Goal: Share content: Share content

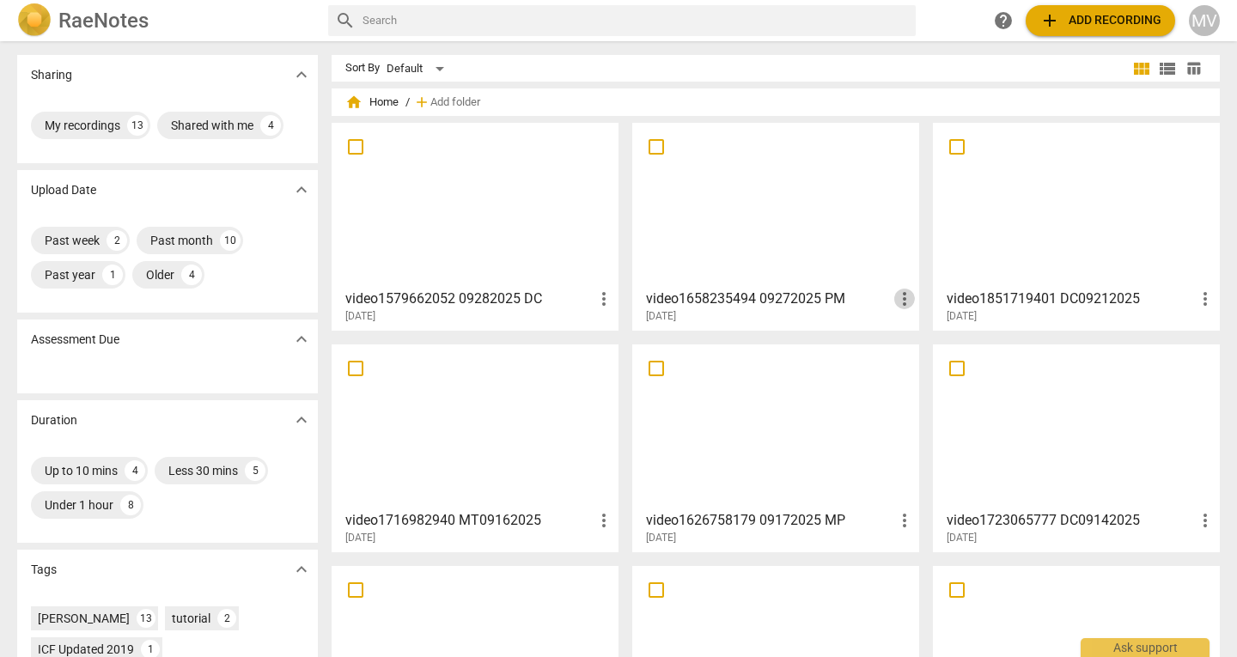
click at [900, 298] on span "more_vert" at bounding box center [904, 299] width 21 height 21
click at [806, 229] on div at bounding box center [618, 328] width 1237 height 657
click at [746, 298] on h3 "video1658235494 09272025 PM" at bounding box center [770, 299] width 248 height 21
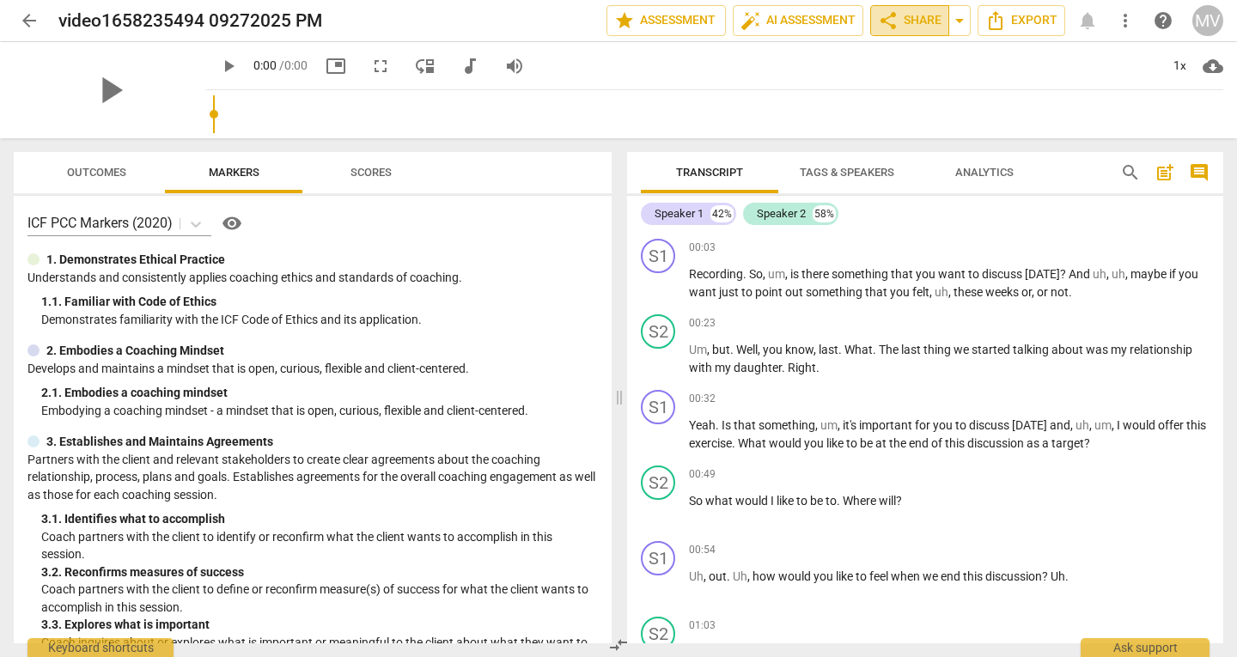
click at [901, 22] on span "share Share" at bounding box center [910, 20] width 64 height 21
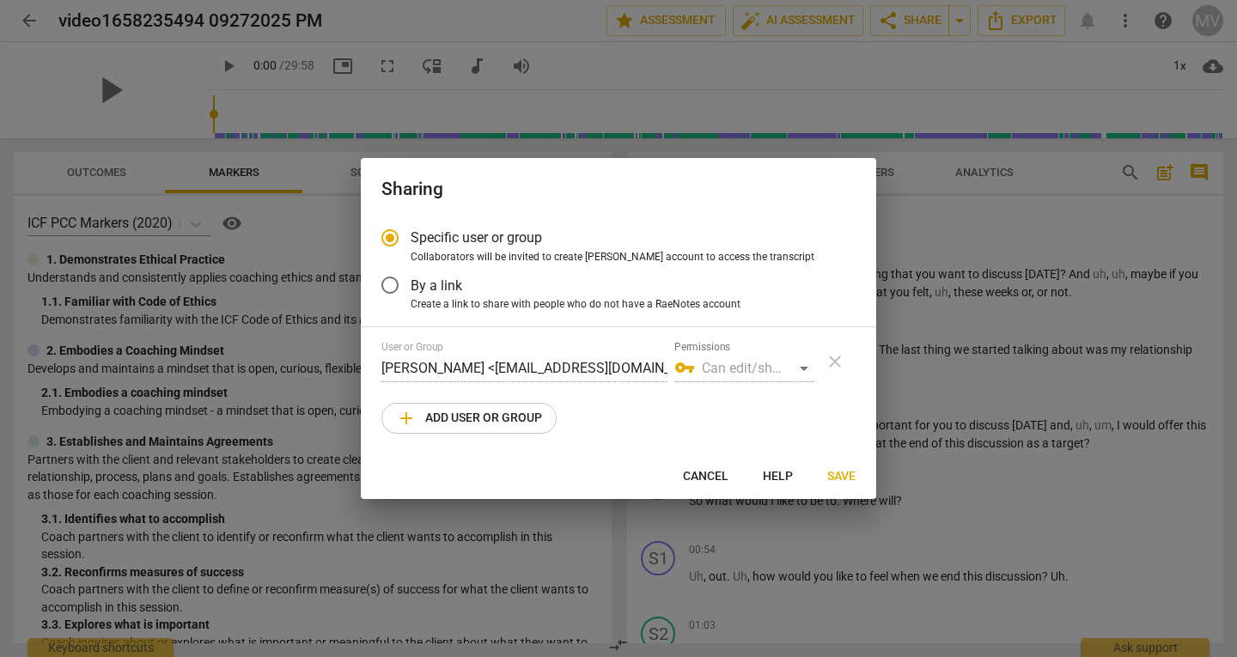
click at [493, 424] on span "add Add user or group" at bounding box center [469, 418] width 146 height 21
radio input "false"
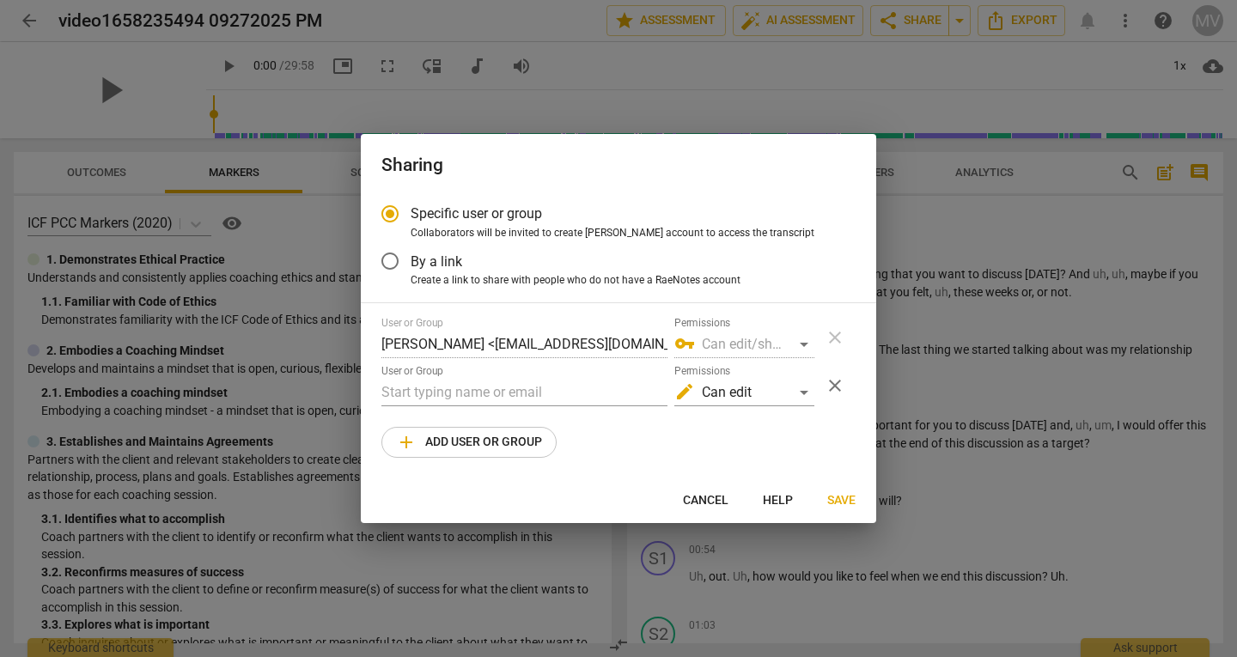
click at [799, 347] on div "vpn_key Can edit/share" at bounding box center [745, 344] width 140 height 27
click at [473, 396] on input "text" at bounding box center [525, 392] width 286 height 27
drag, startPoint x: 557, startPoint y: 387, endPoint x: 296, endPoint y: 402, distance: 260.8
click at [296, 402] on div "Sharing Specific user or group Collaborators will be invited to create RaeNotes…" at bounding box center [618, 328] width 1237 height 657
paste input "[DOMAIN_NAME] A: [PERSON_NAME] , [PERSON_NAME] [DATE] alle ore 10:04 [PERSON_NA…"
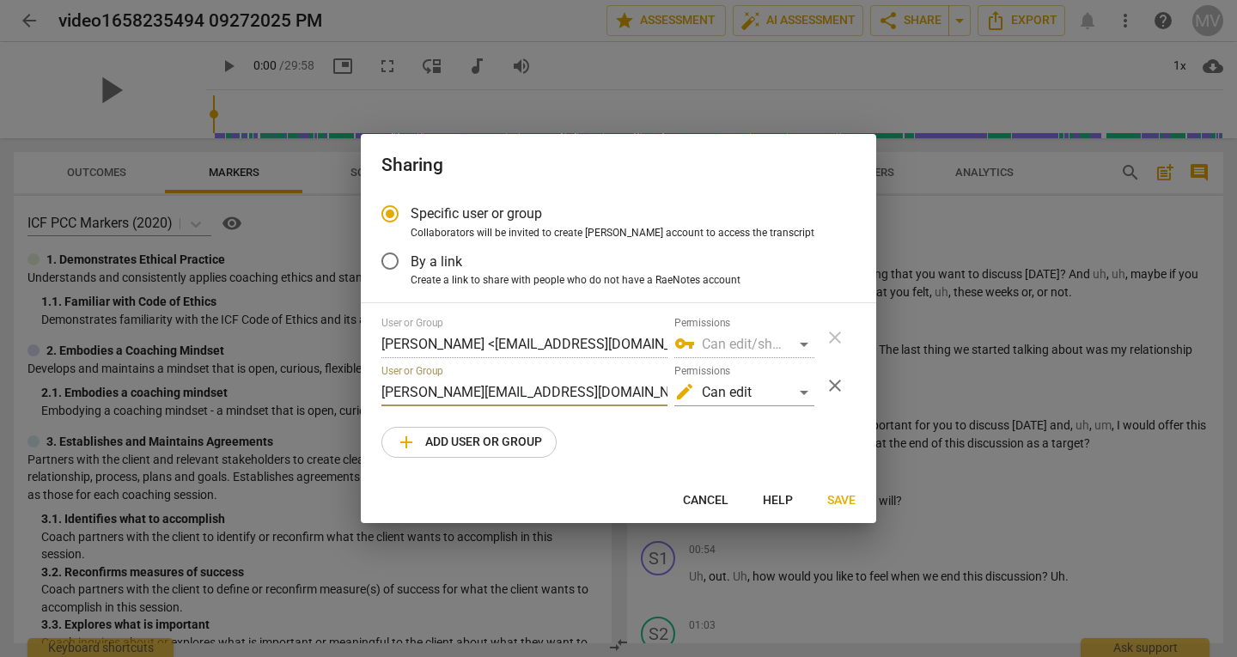
drag, startPoint x: 415, startPoint y: 390, endPoint x: 91, endPoint y: 364, distance: 325.0
click at [91, 364] on div "Sharing Specific user or group Collaborators will be invited to create RaeNotes…" at bounding box center [618, 328] width 1237 height 657
click at [636, 392] on input "[PERSON_NAME][EMAIL_ADDRESS][DOMAIN_NAME]" at bounding box center [525, 392] width 286 height 27
type input "[PERSON_NAME][EMAIL_ADDRESS][DOMAIN_NAME]"
click at [847, 503] on span "Save" at bounding box center [841, 500] width 28 height 17
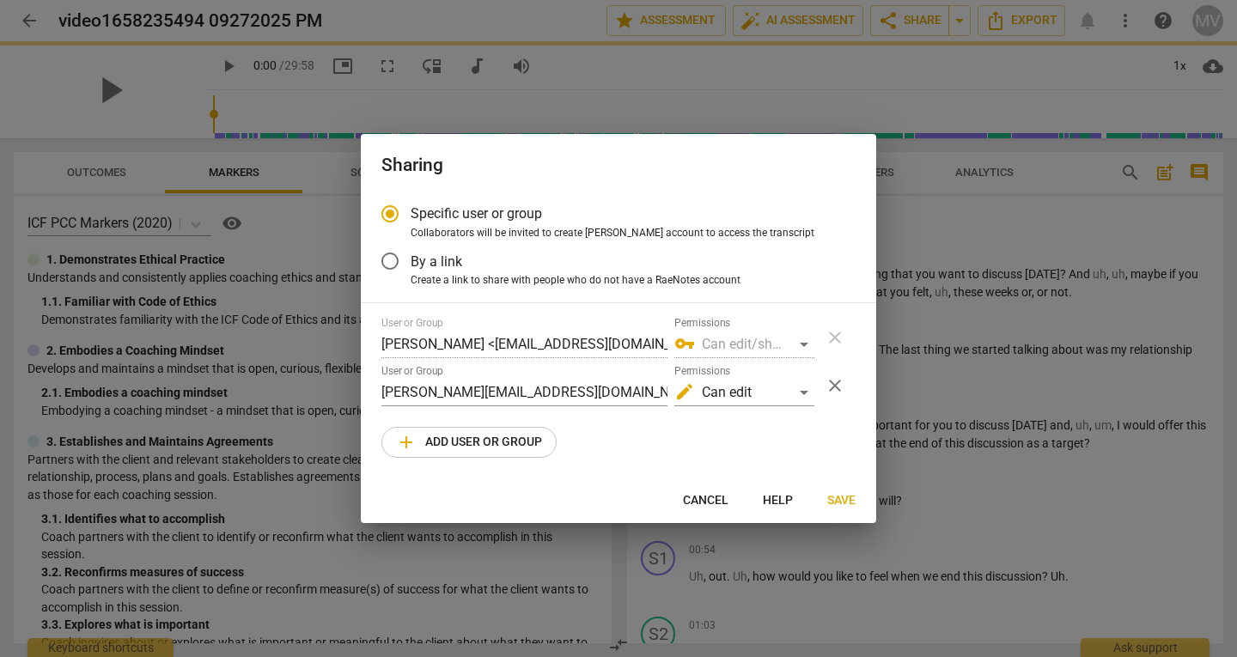
radio input "false"
type input "[PERSON_NAME] <[PERSON_NAME][EMAIL_ADDRESS][DOMAIN_NAME]>"
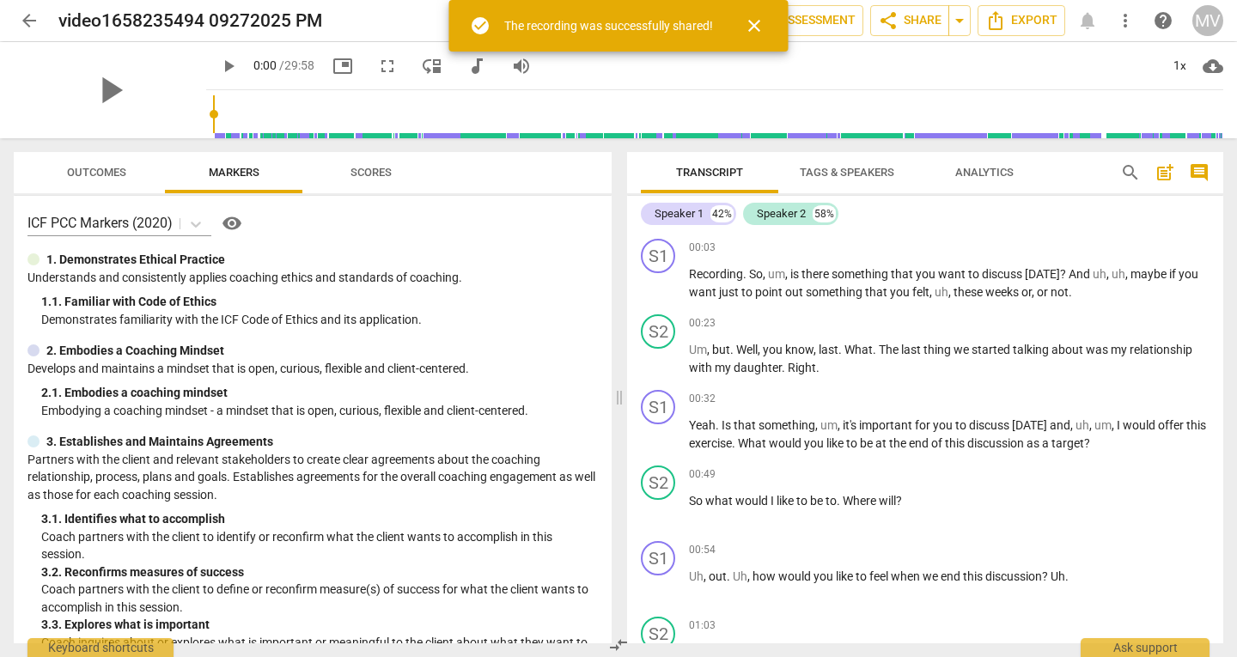
click at [661, 72] on div "play_arrow 0:00 / 29:58 picture_in_picture fullscreen move_down audiotrack volu…" at bounding box center [714, 66] width 1017 height 48
click at [761, 25] on span "close" at bounding box center [754, 25] width 21 height 21
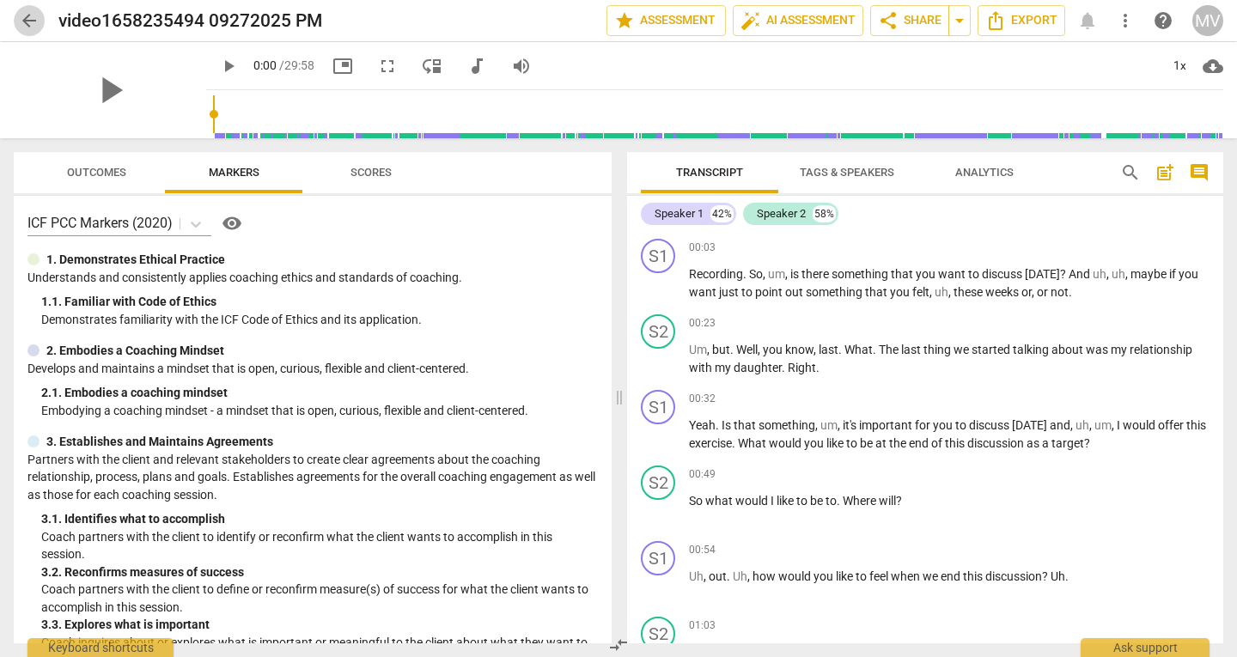
click at [29, 23] on span "arrow_back" at bounding box center [29, 20] width 21 height 21
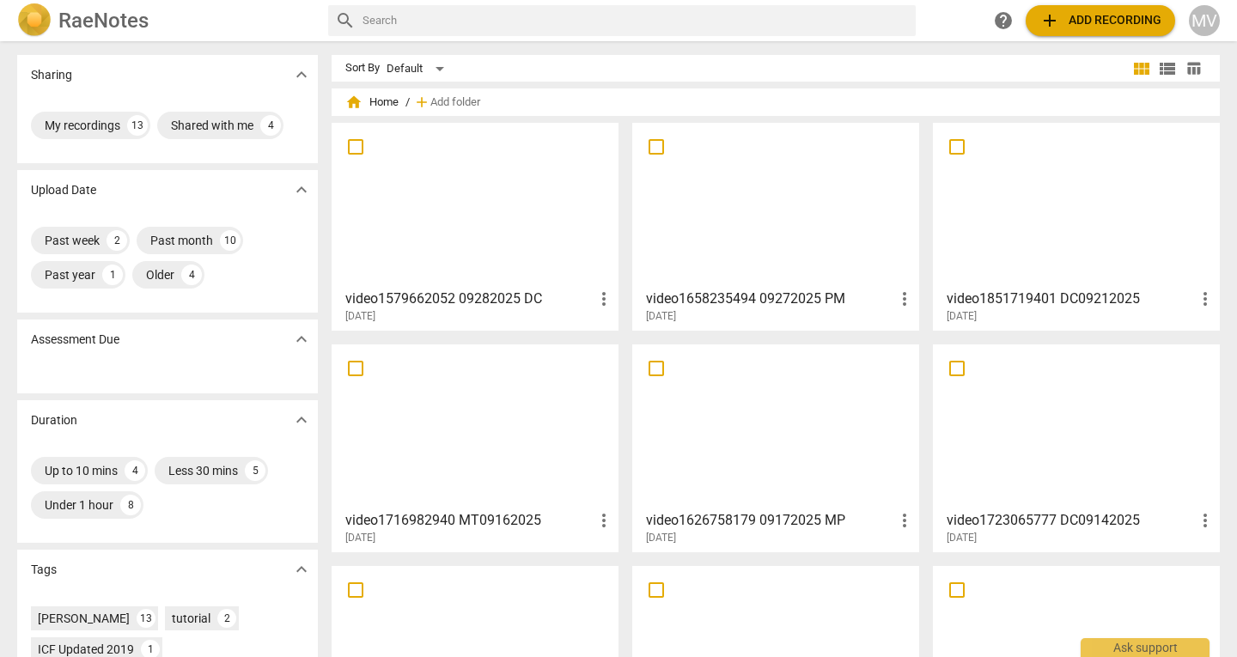
click at [522, 297] on h3 "video1579662052 09282025 DC" at bounding box center [469, 299] width 248 height 21
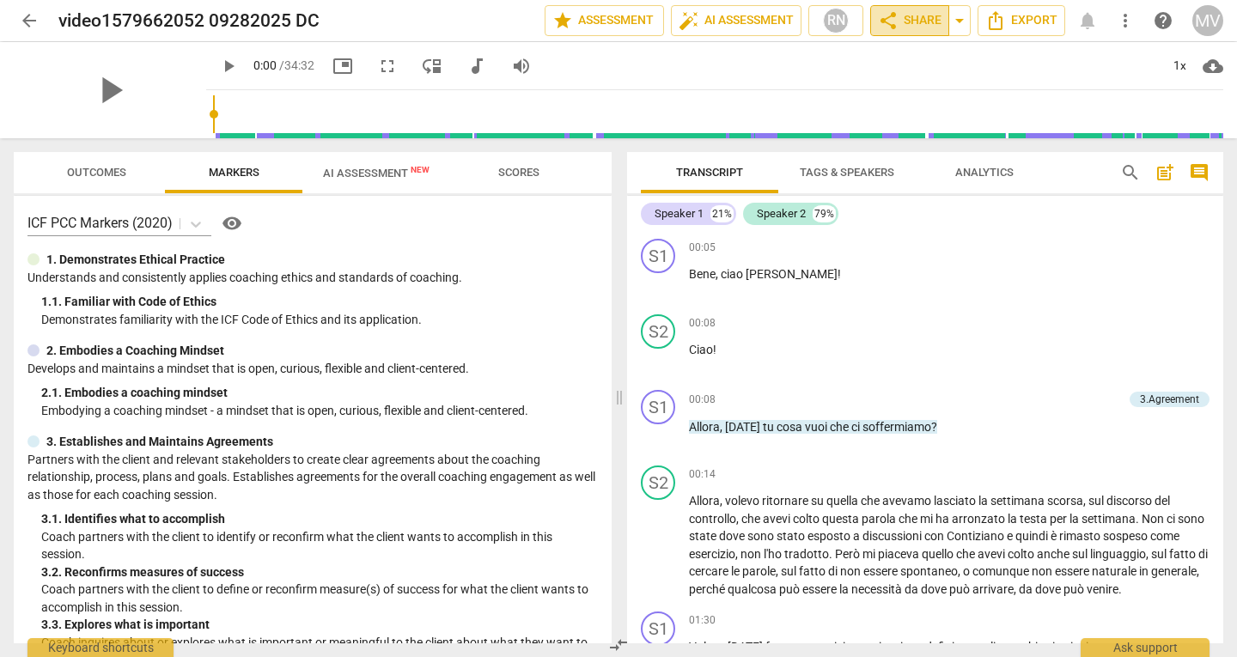
click at [907, 26] on span "share Share" at bounding box center [910, 20] width 64 height 21
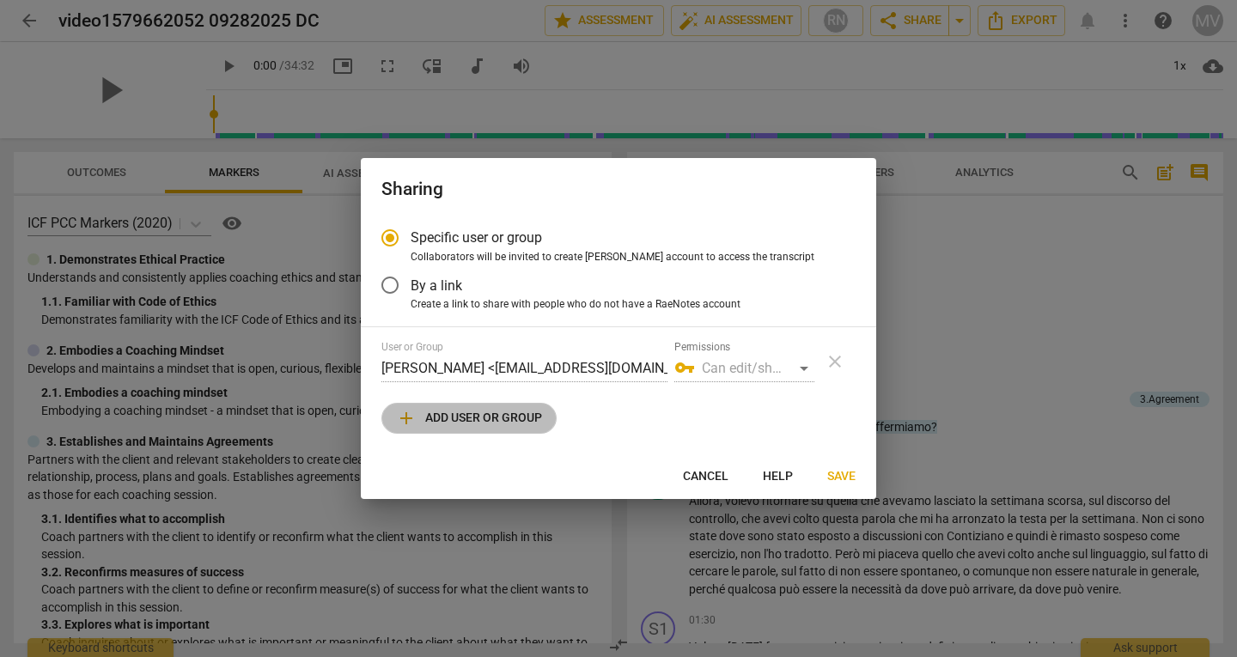
click at [474, 412] on span "add Add user or group" at bounding box center [469, 418] width 146 height 21
radio input "false"
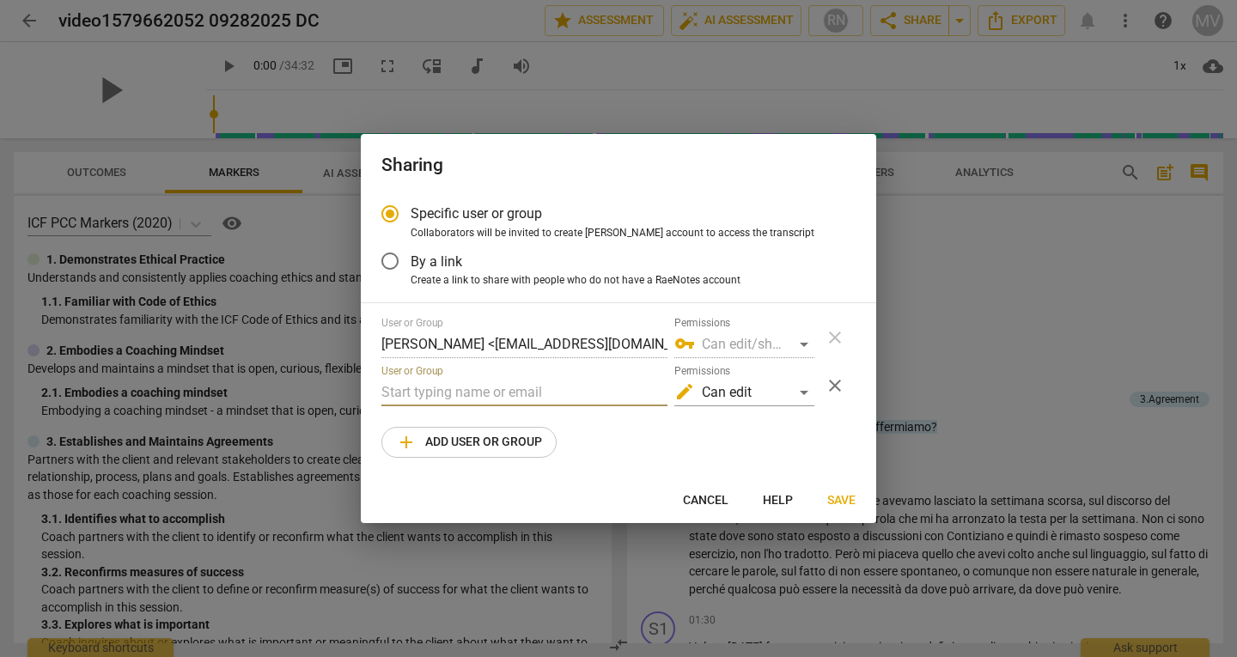
click at [473, 395] on input "text" at bounding box center [525, 392] width 286 height 27
drag, startPoint x: 536, startPoint y: 399, endPoint x: 223, endPoint y: 387, distance: 313.9
click at [223, 387] on div "Sharing Specific user or group Collaborators will be invited to create RaeNotes…" at bounding box center [618, 328] width 1237 height 657
paste input "[DOMAIN_NAME]"
type input "[PERSON_NAME][EMAIL_ADDRESS][DOMAIN_NAME]"
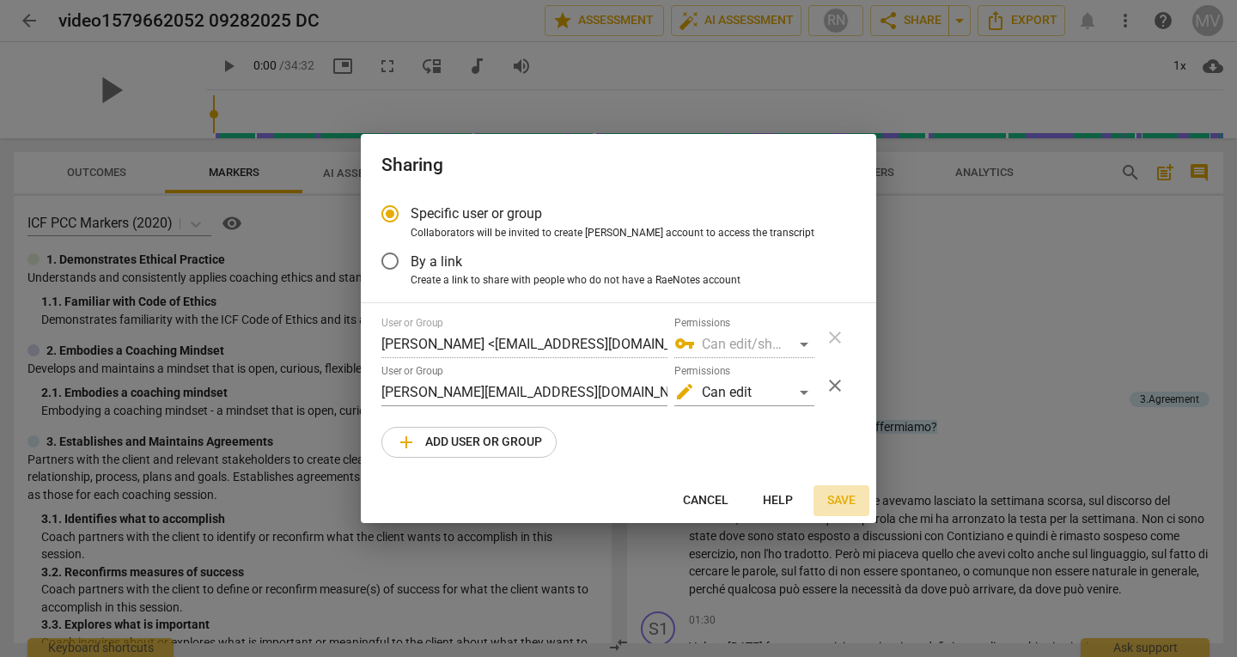
click at [854, 492] on span "Save" at bounding box center [841, 500] width 28 height 17
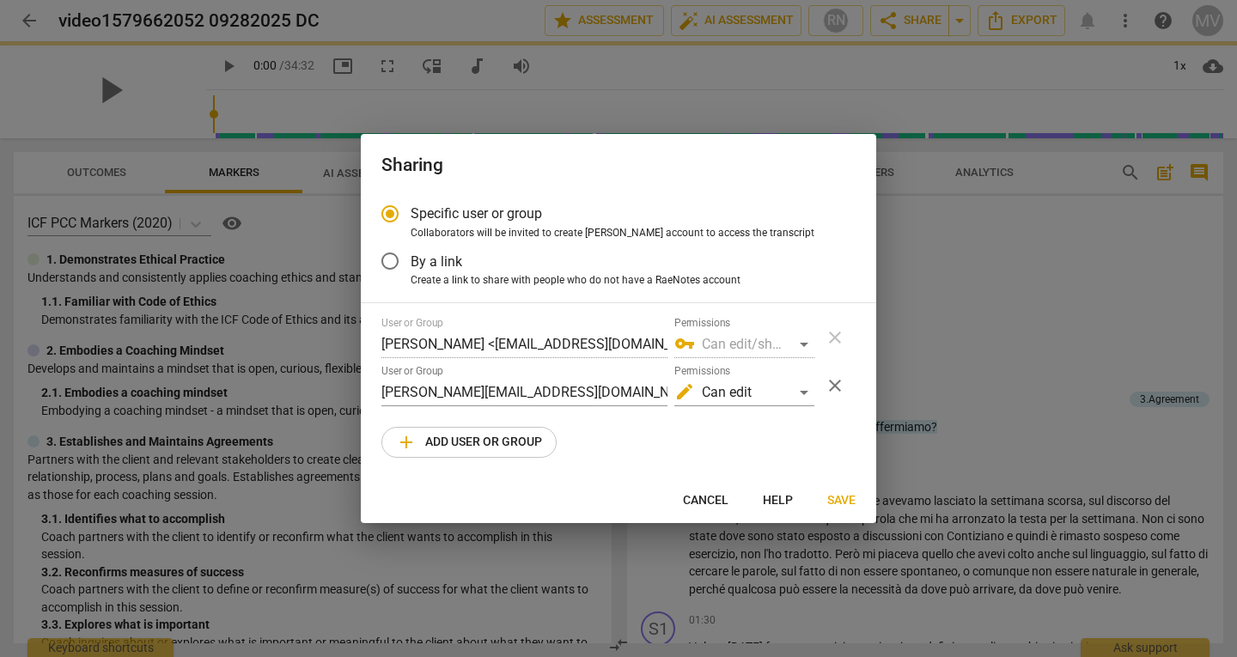
radio input "false"
type input "[PERSON_NAME] <[PERSON_NAME][EMAIL_ADDRESS][DOMAIN_NAME]>"
